Goal: Information Seeking & Learning: Learn about a topic

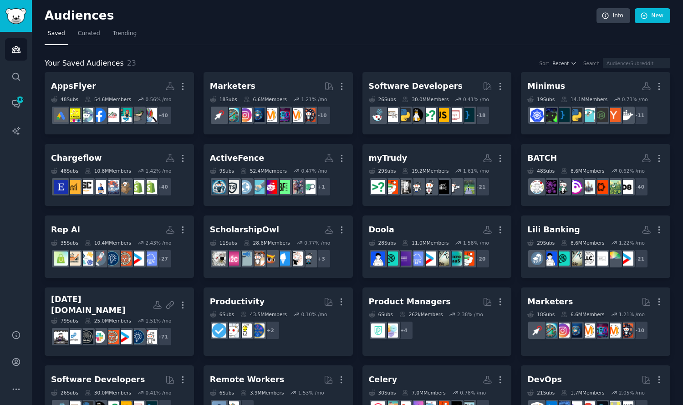
click at [296, 218] on link "ScholarshipOwl More 11 Sub s 28.6M Members 0.77 % /mo + 3" at bounding box center [277, 246] width 149 height 62
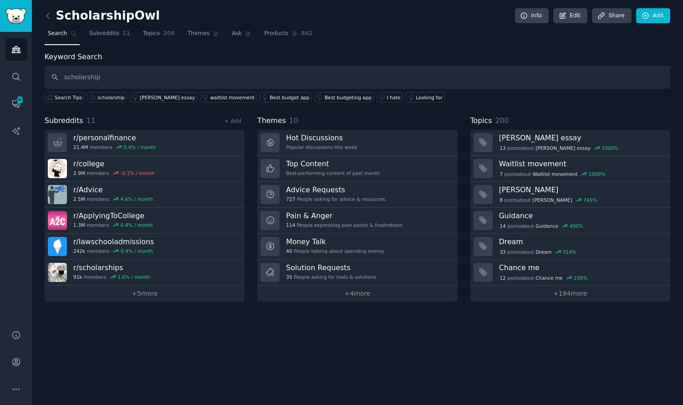
type input "scholarship"
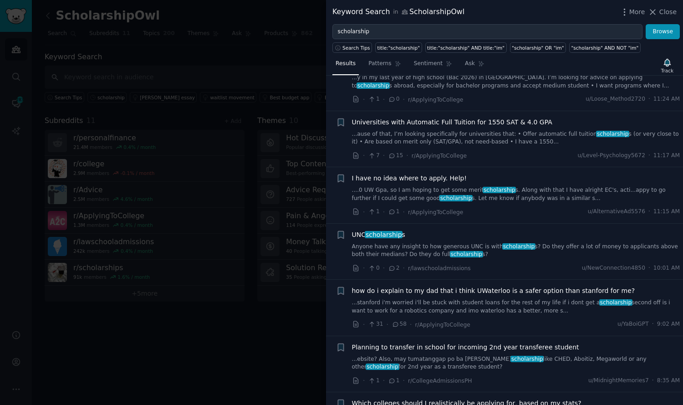
scroll to position [91, 0]
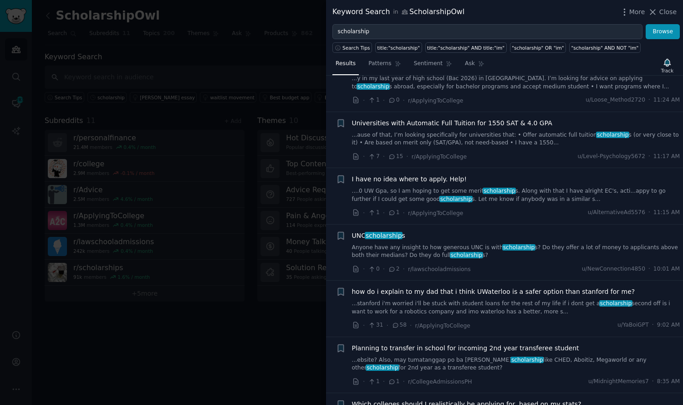
click at [573, 201] on link "....0 UW Gpa, so I am hoping to get some merit scholarship s. Along with that I…" at bounding box center [516, 195] width 328 height 16
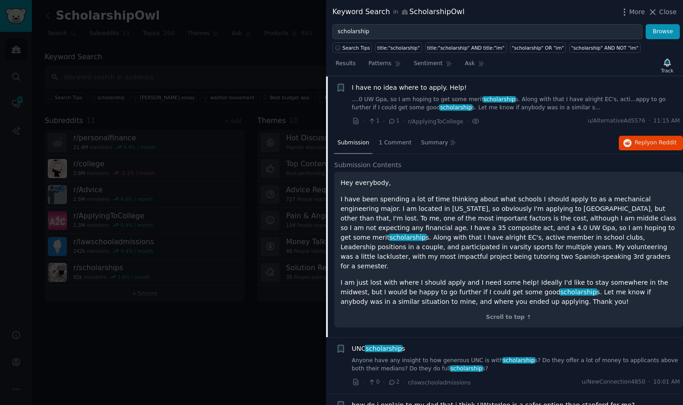
scroll to position [183, 0]
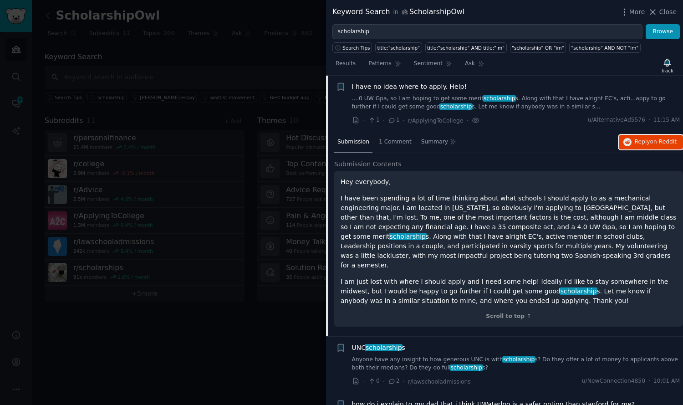
click at [656, 142] on span "on Reddit" at bounding box center [663, 141] width 26 height 6
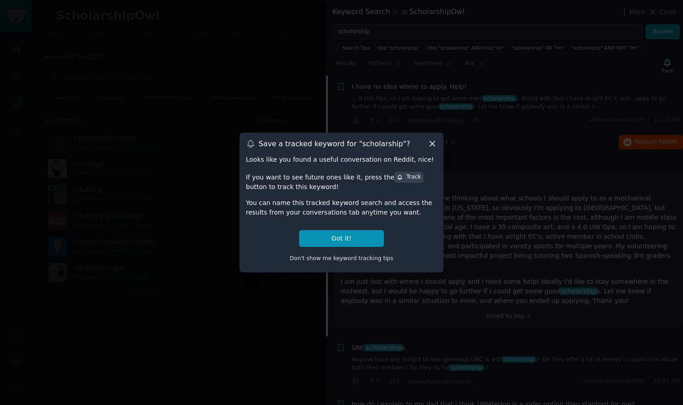
click at [432, 147] on icon at bounding box center [432, 144] width 10 height 10
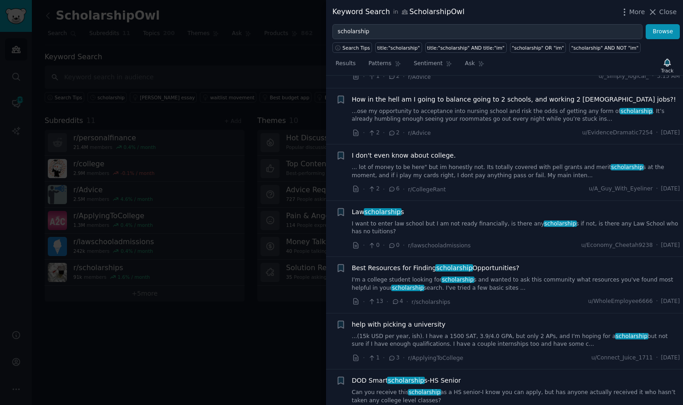
scroll to position [947, 0]
click at [508, 275] on link "I'm a college student looking for scholarship s and wanted to ask this communit…" at bounding box center [516, 283] width 328 height 16
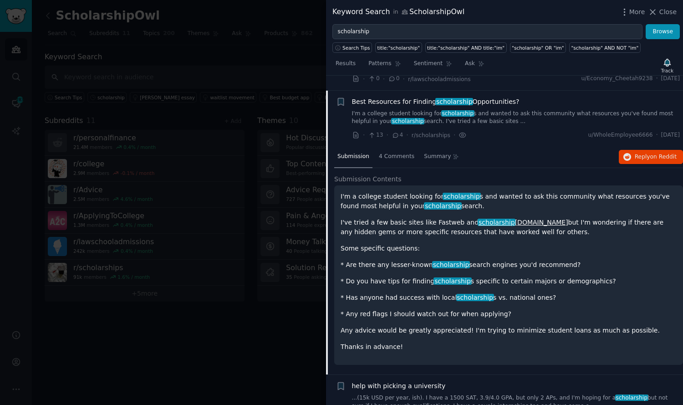
scroll to position [915, 0]
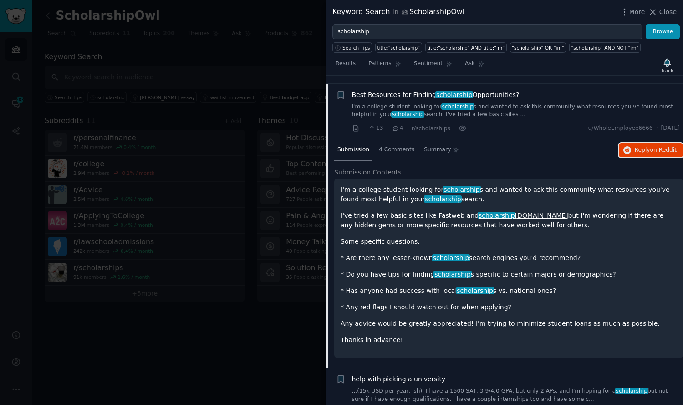
click at [660, 146] on button "Reply on Reddit" at bounding box center [651, 150] width 64 height 15
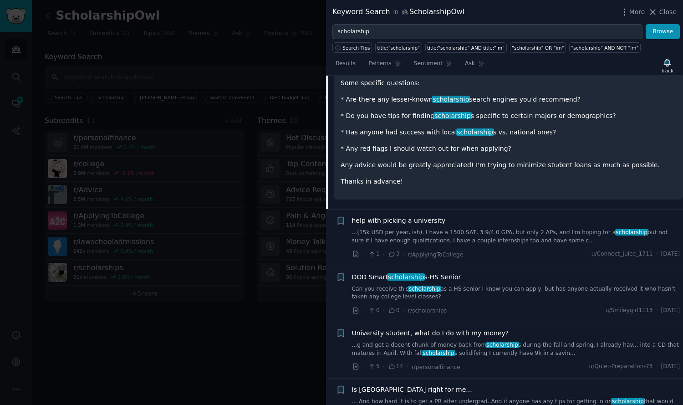
scroll to position [1075, 0]
click at [577, 284] on link "Can you receive this scholarship as a HS senior-I know you can apply, but has a…" at bounding box center [516, 292] width 328 height 16
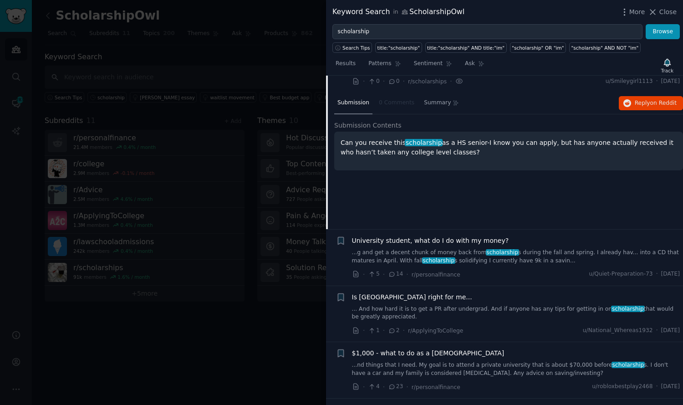
scroll to position [1028, 0]
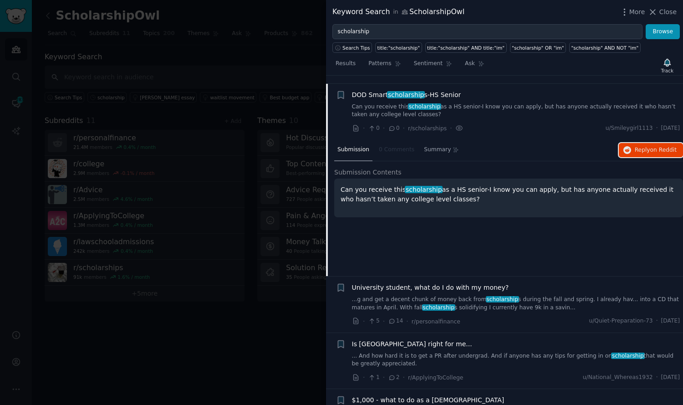
click at [655, 147] on span "on Reddit" at bounding box center [663, 150] width 26 height 6
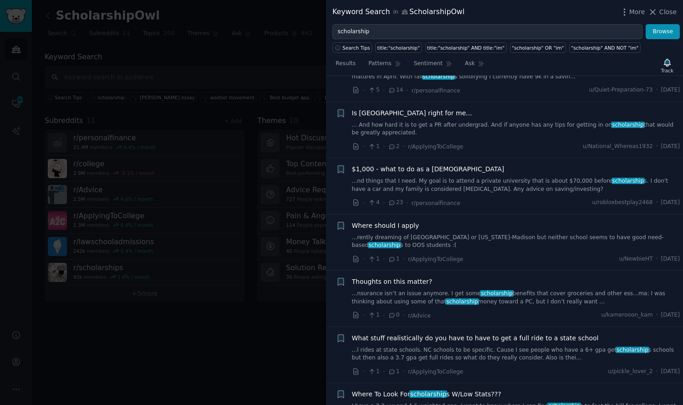
scroll to position [1265, 0]
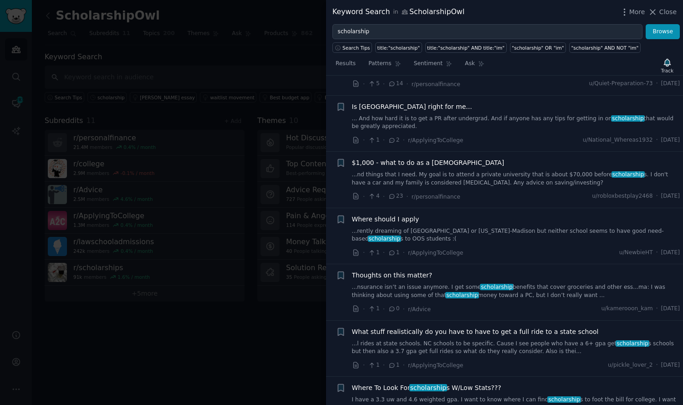
click at [589, 284] on link "...nsurance isn’t an issue anymore. I get some scholarship benefits that cover …" at bounding box center [516, 291] width 328 height 16
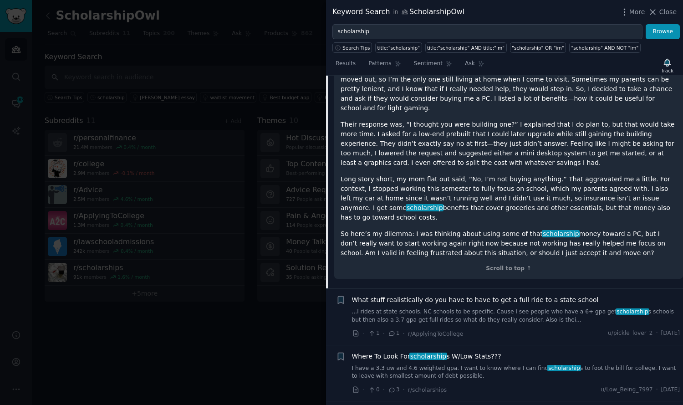
scroll to position [1477, 0]
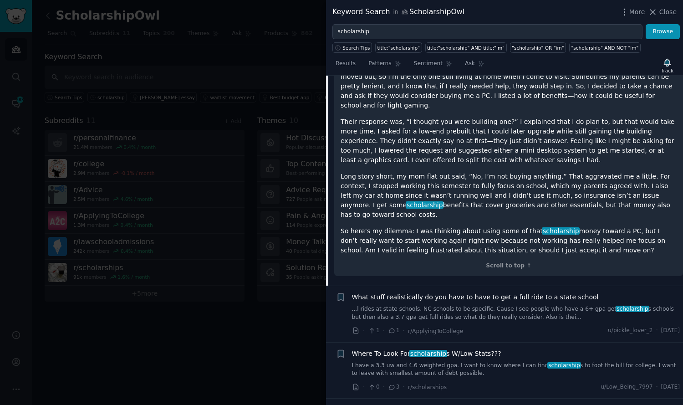
click at [547, 362] on span "scholarship" at bounding box center [563, 365] width 33 height 6
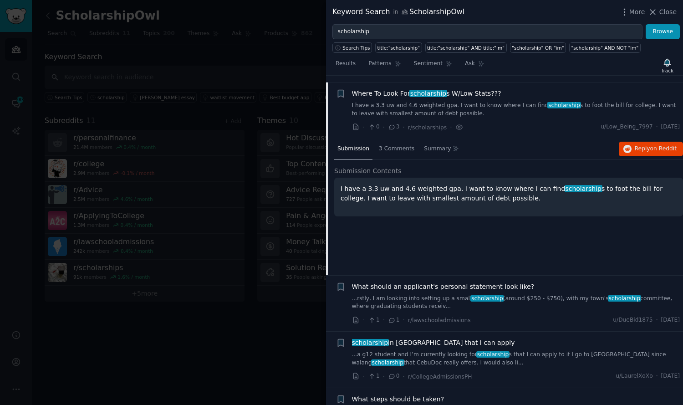
scroll to position [1421, 0]
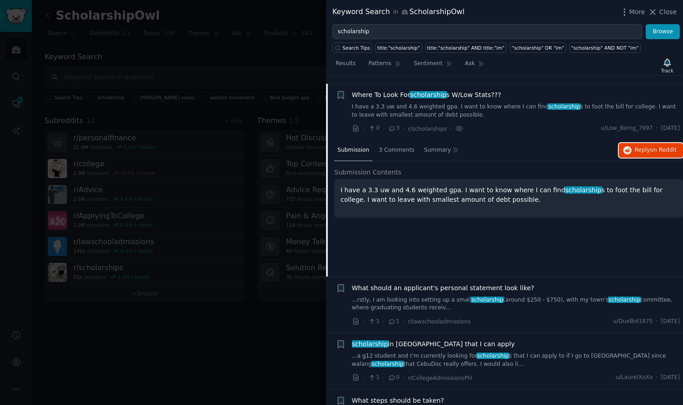
click at [655, 147] on span "on Reddit" at bounding box center [663, 150] width 26 height 6
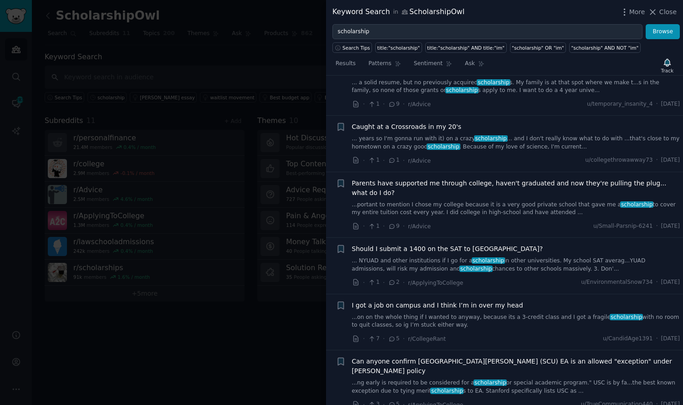
scroll to position [1863, 0]
click at [583, 141] on link "... years so I'm gonna run with it) on a crazy scholarship ... and I don't real…" at bounding box center [516, 143] width 328 height 16
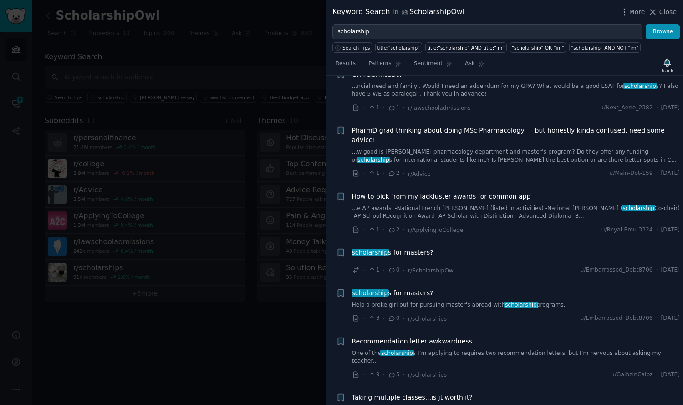
scroll to position [2575, 0]
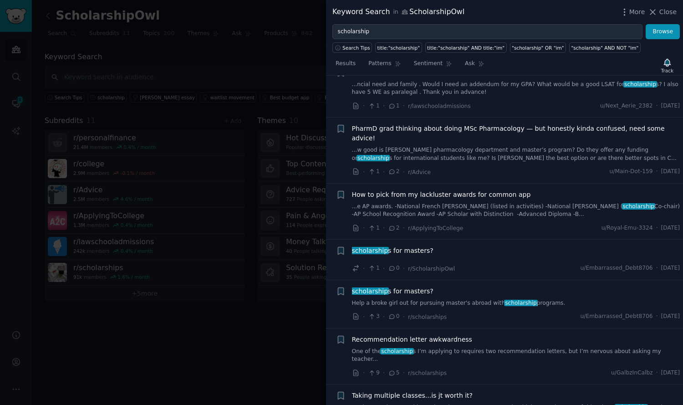
click at [546, 347] on link "One of the scholarship s I’m applying to requires two recommendation letters, b…" at bounding box center [516, 355] width 328 height 16
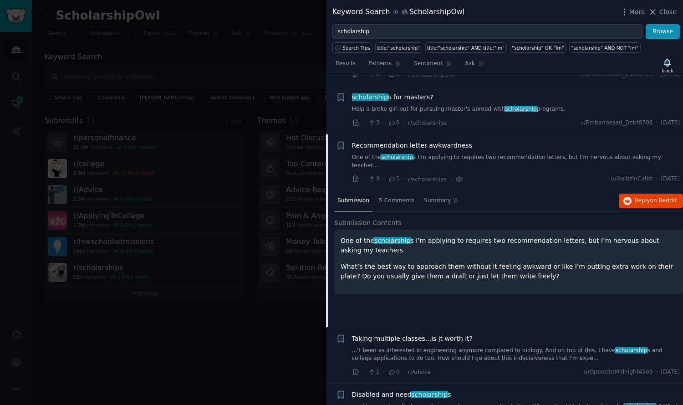
scroll to position [2465, 0]
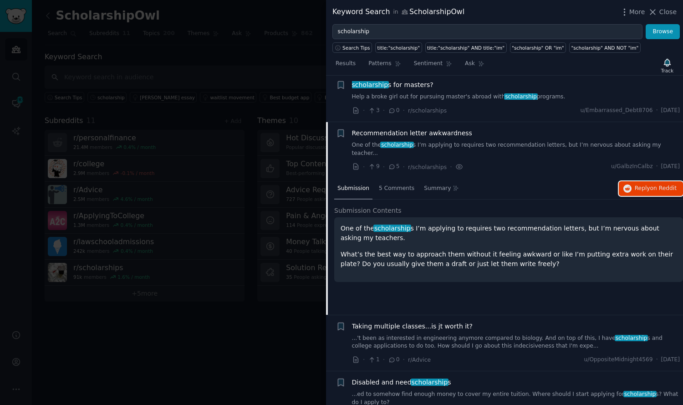
click at [644, 184] on span "Reply on Reddit" at bounding box center [656, 188] width 42 height 8
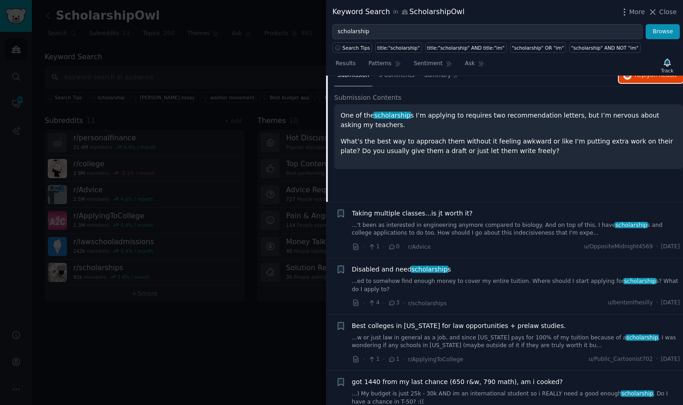
scroll to position [2579, 0]
click at [570, 297] on div "· 4 · 3 · r/scholarships u/bententhesilly · [DATE]" at bounding box center [516, 302] width 328 height 10
click at [623, 277] on span "scholarship" at bounding box center [639, 280] width 33 height 6
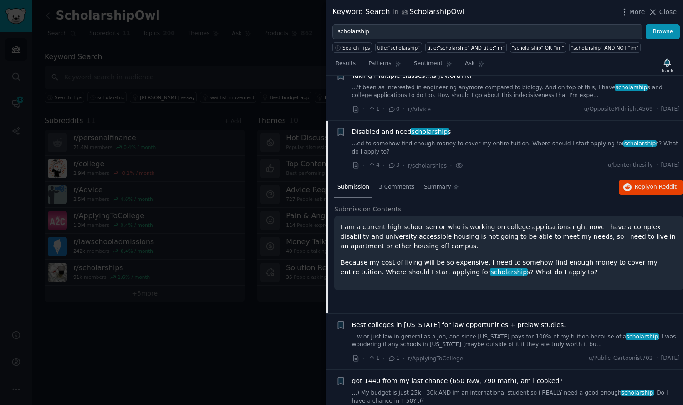
scroll to position [2570, 0]
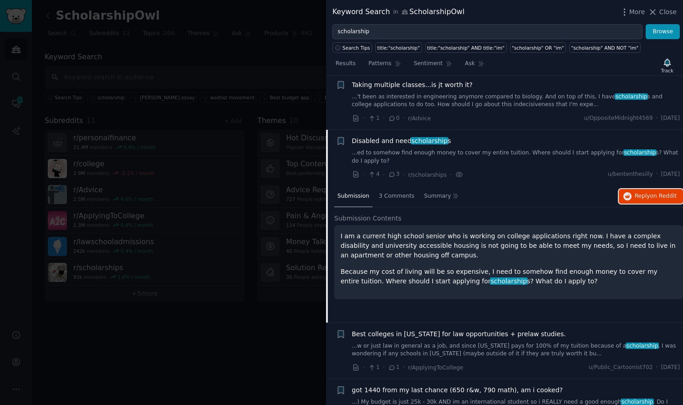
click at [659, 193] on span "on Reddit" at bounding box center [663, 196] width 26 height 6
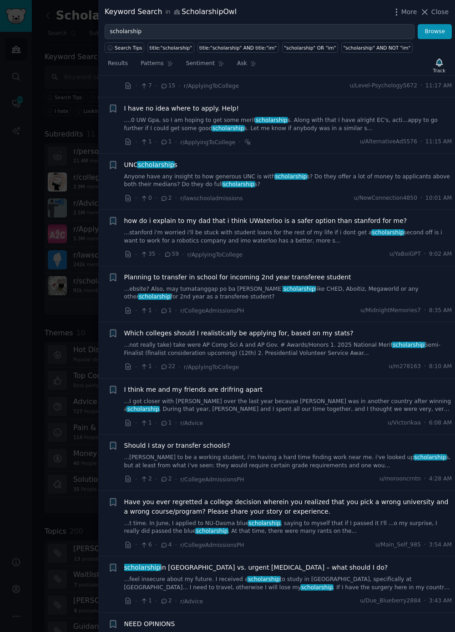
scroll to position [164, 0]
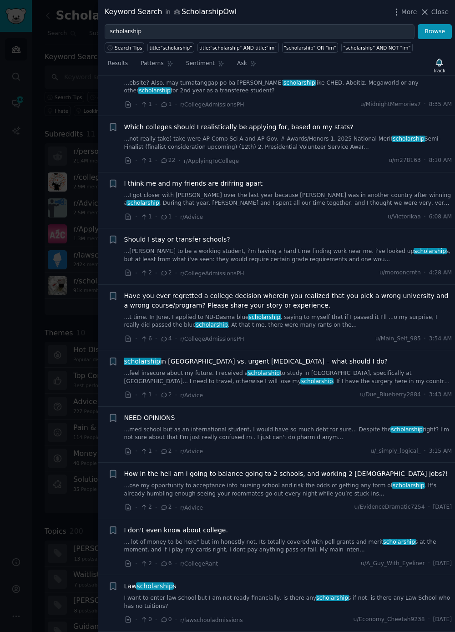
click at [389, 314] on link "...t time. In June, I applied to NU-Dasma blue scholarship , saying to myself t…" at bounding box center [288, 322] width 328 height 16
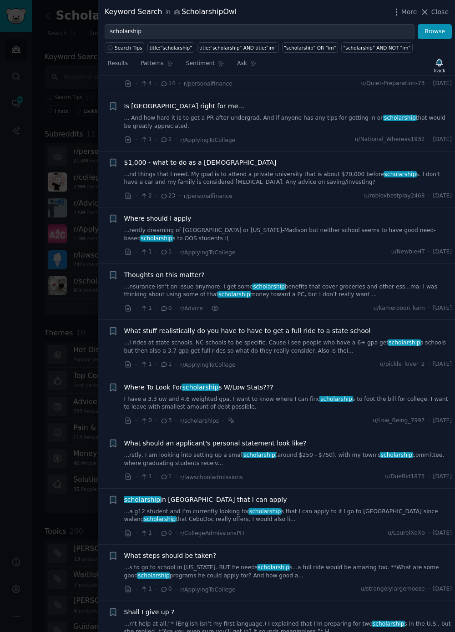
scroll to position [1370, 0]
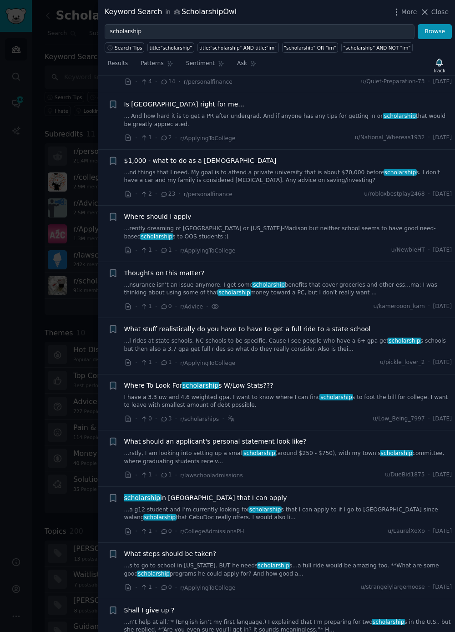
click at [367, 394] on link "I have a 3.3 uw and 4.6 weighted gpa. I want to know where I can find scholarsh…" at bounding box center [288, 402] width 328 height 16
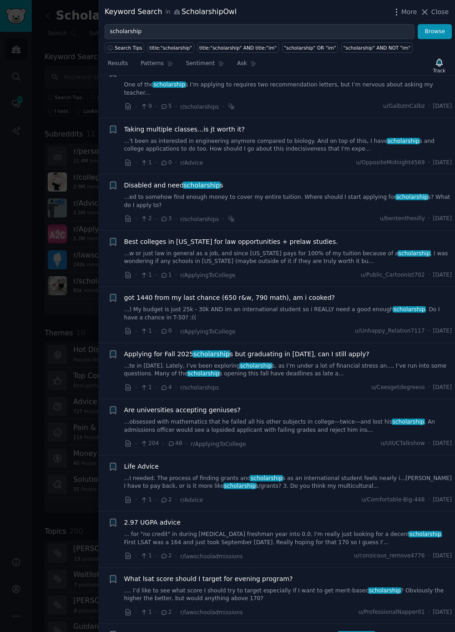
scroll to position [2662, 0]
click at [394, 362] on link "...te in May 2026. Lately, I’ve been exploring scholarship s, as I’m under a lo…" at bounding box center [288, 370] width 328 height 16
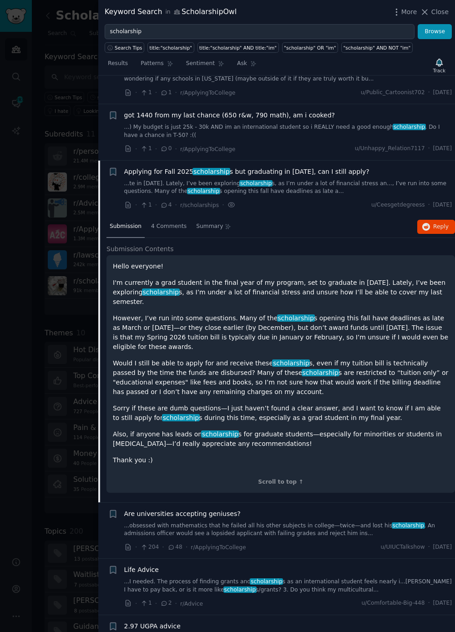
scroll to position [2731, 0]
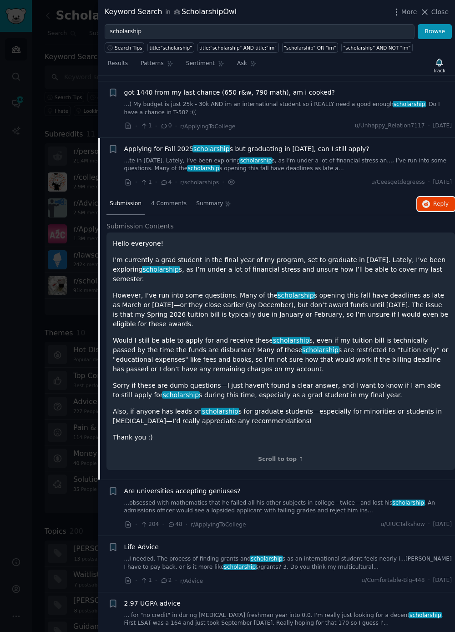
click at [428, 200] on icon "button" at bounding box center [426, 204] width 8 height 8
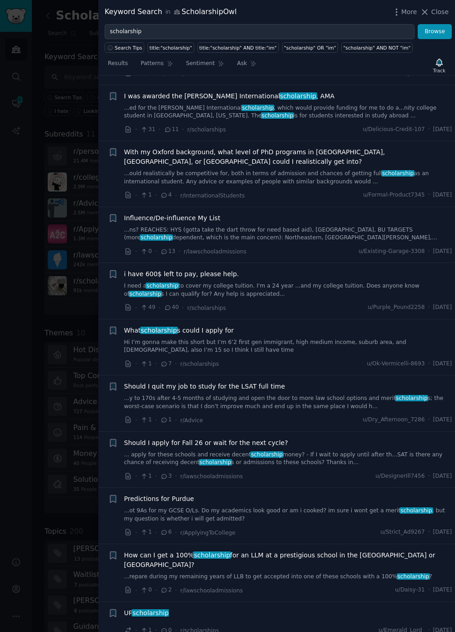
scroll to position [3597, 0]
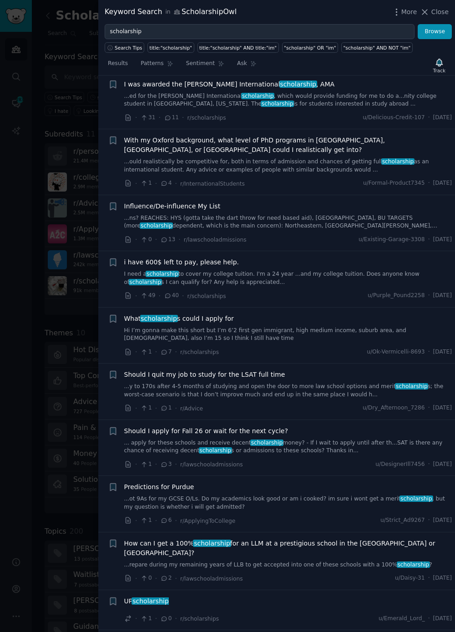
click at [377, 327] on link "Hi I’m gonna make this short but I’m 6’2 first gen immigrant, high medium incom…" at bounding box center [288, 335] width 328 height 16
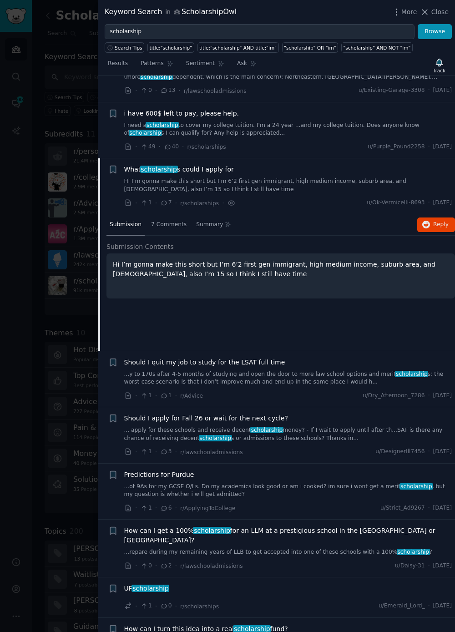
scroll to position [3471, 0]
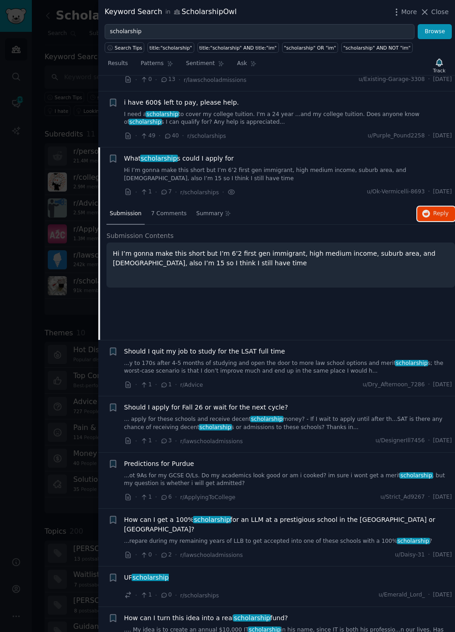
click at [447, 207] on button "Reply on Reddit" at bounding box center [436, 214] width 38 height 15
click at [6, 321] on div at bounding box center [227, 316] width 455 height 632
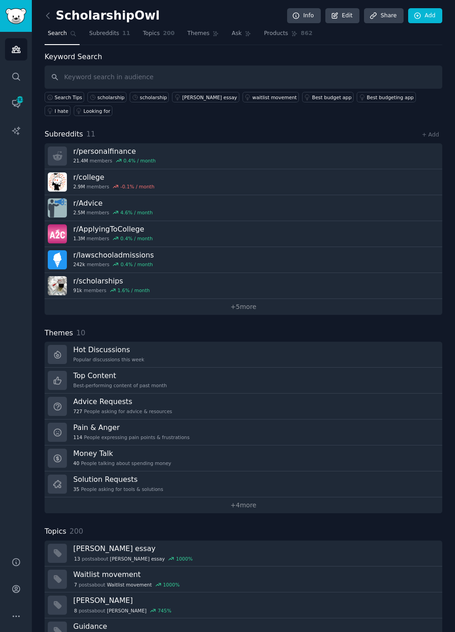
click at [47, 16] on icon at bounding box center [48, 16] width 10 height 10
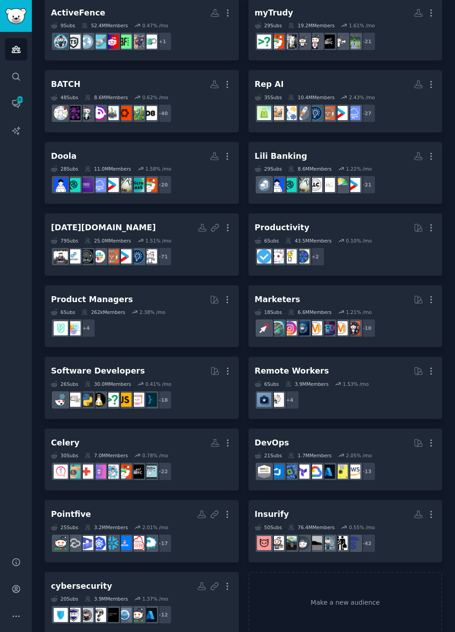
scroll to position [289, 0]
click at [209, 543] on div "+ 17" at bounding box center [142, 543] width 182 height 19
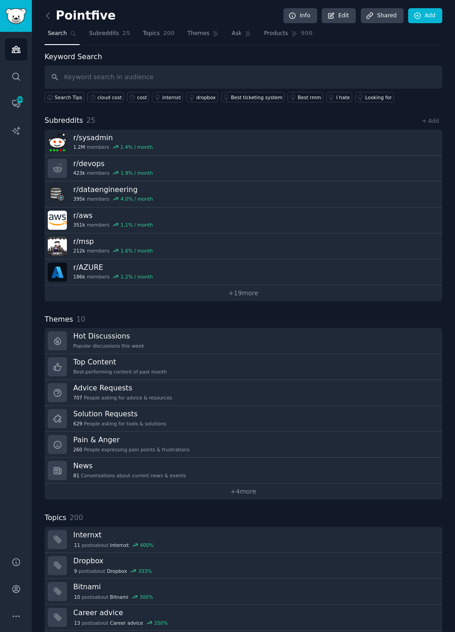
click at [93, 97] on link "cloud cost" at bounding box center [105, 97] width 36 height 10
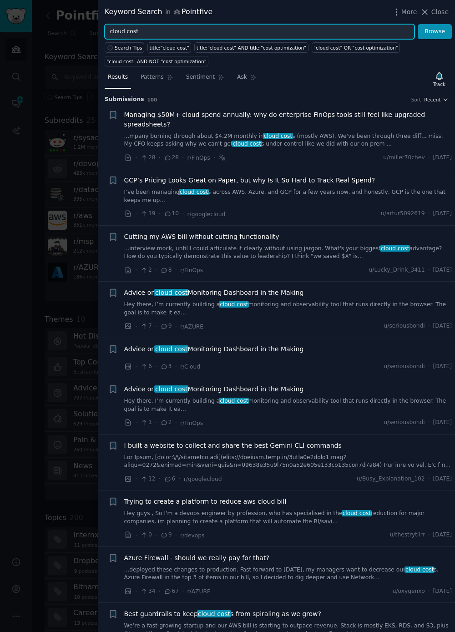
click at [114, 30] on input "cloud cost" at bounding box center [260, 31] width 310 height 15
click at [117, 28] on input "cloud cost" at bounding box center [260, 31] width 310 height 15
click at [116, 32] on input "cloud cost" at bounding box center [260, 31] width 310 height 15
click at [418, 24] on button "Browse" at bounding box center [435, 31] width 34 height 15
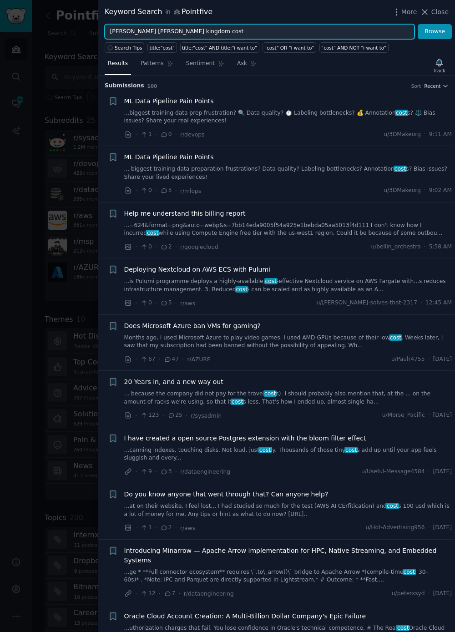
click at [267, 32] on input "Binkley bobbin Kinderhook kingdom cost" at bounding box center [260, 31] width 310 height 15
type input "Binkley bobbin Kinderhook kingdom cost"
